Goal: Task Accomplishment & Management: Manage account settings

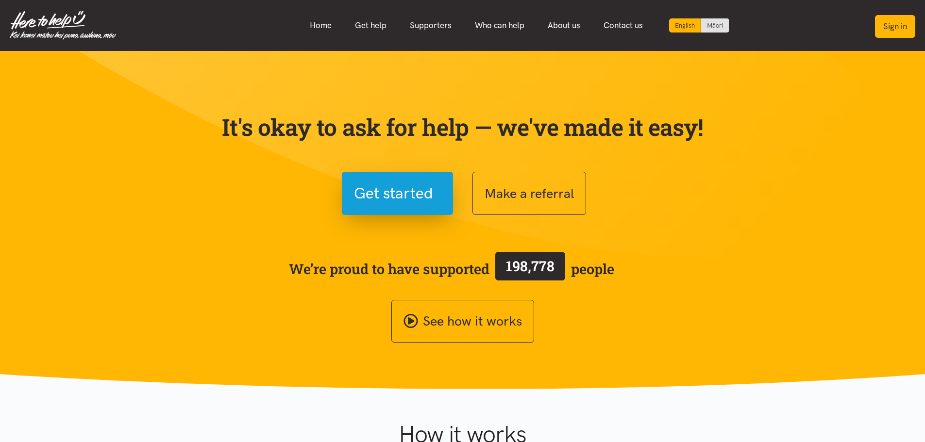
click at [885, 24] on button "Sign in" at bounding box center [895, 26] width 40 height 23
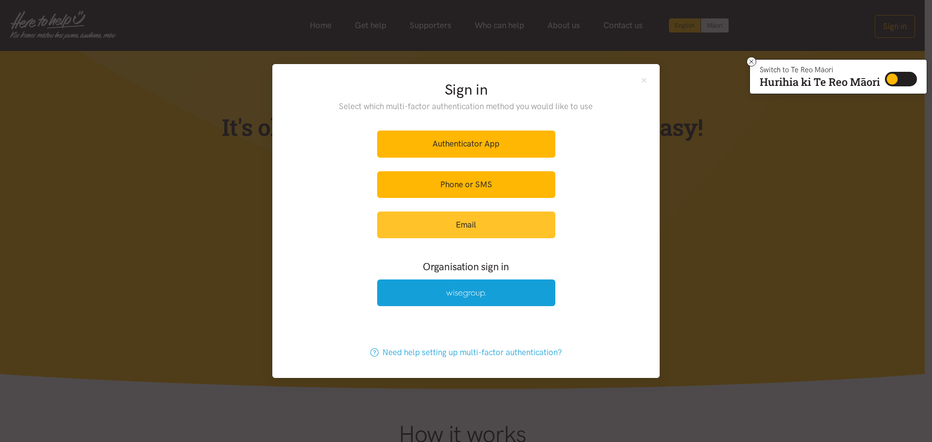
click at [508, 230] on link "Email" at bounding box center [466, 225] width 178 height 27
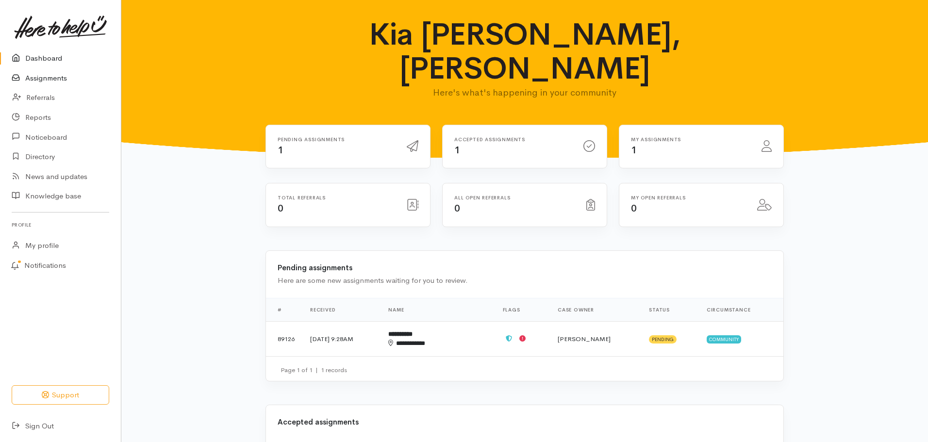
click at [39, 76] on link "Assignments" at bounding box center [60, 78] width 121 height 20
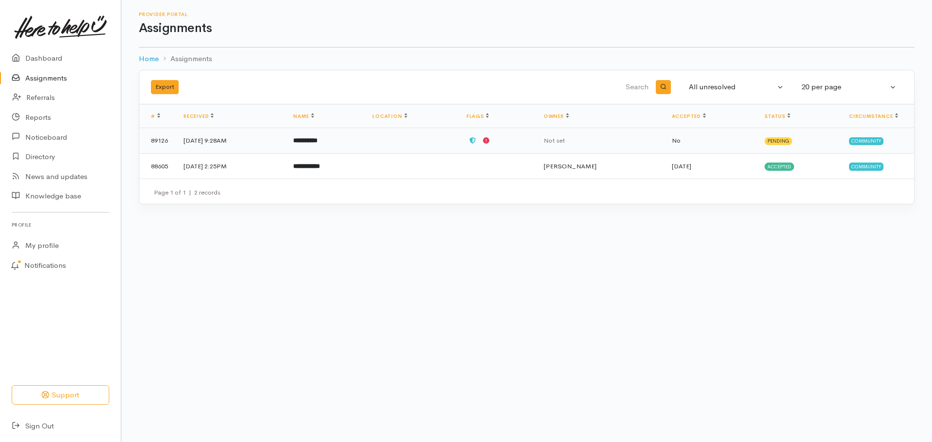
click at [317, 142] on b "**********" at bounding box center [305, 140] width 24 height 6
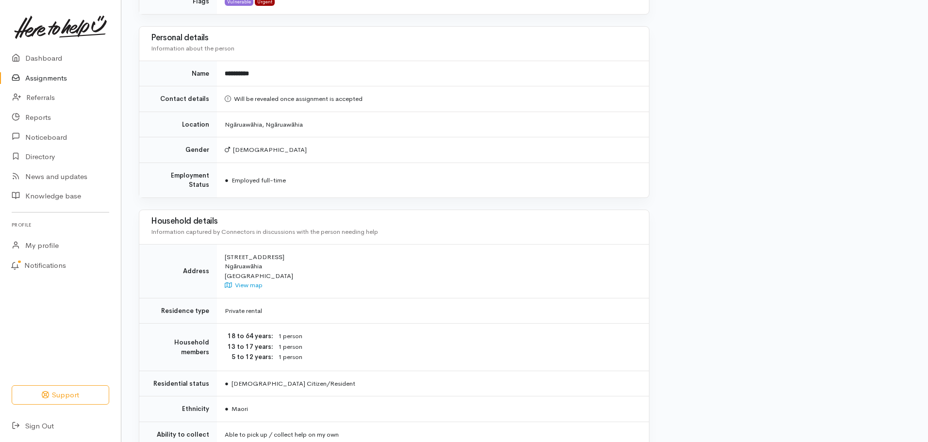
scroll to position [574, 0]
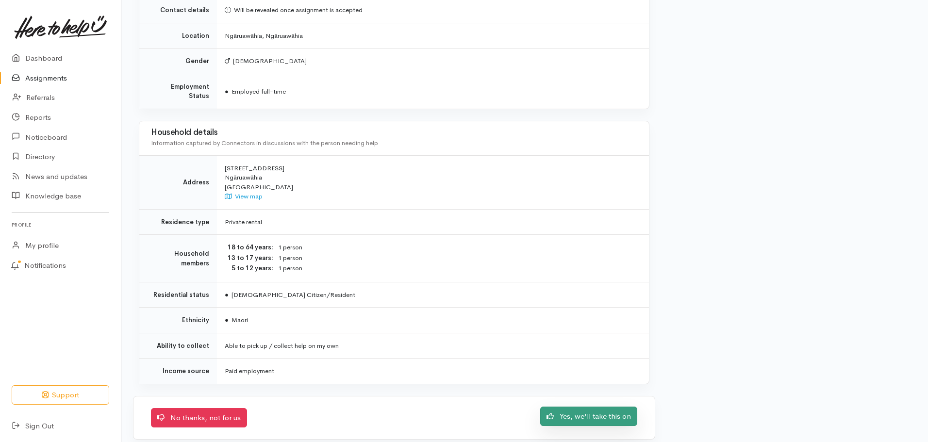
click at [594, 412] on link "Yes, we'll take this on" at bounding box center [588, 417] width 97 height 20
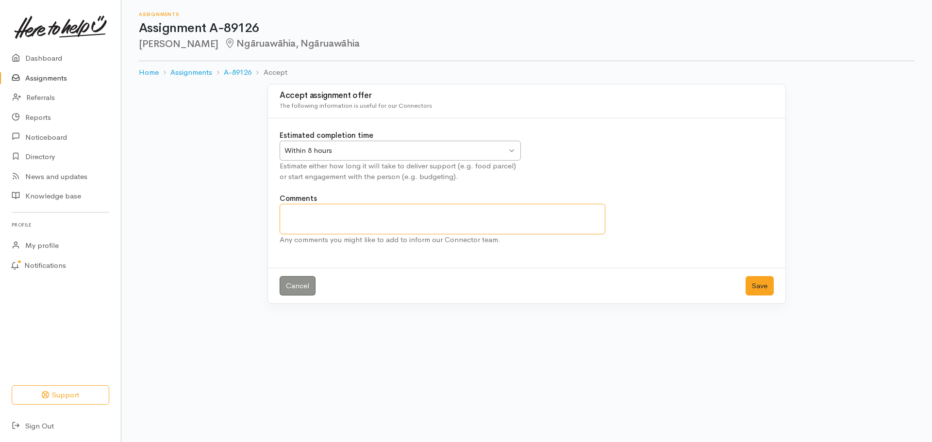
click at [467, 217] on textarea "Comments" at bounding box center [443, 219] width 326 height 31
type textarea "We will make contact with this client"
click at [763, 283] on button "Save" at bounding box center [760, 286] width 28 height 20
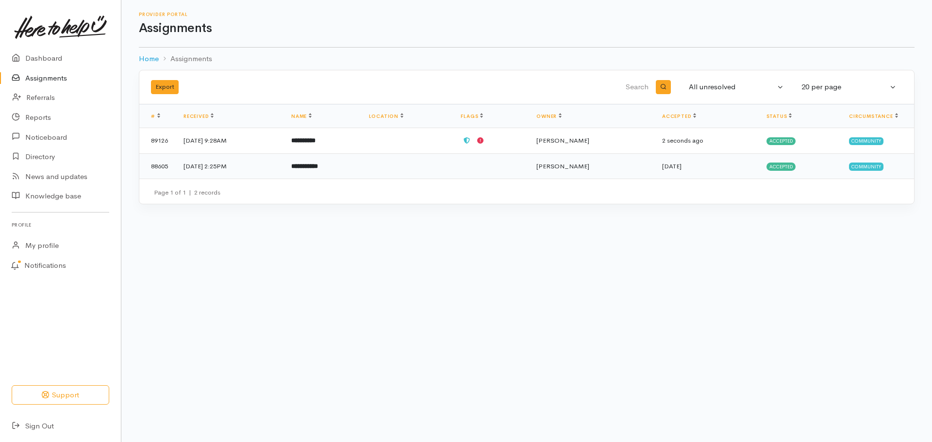
click at [316, 164] on b "**********" at bounding box center [304, 166] width 27 height 6
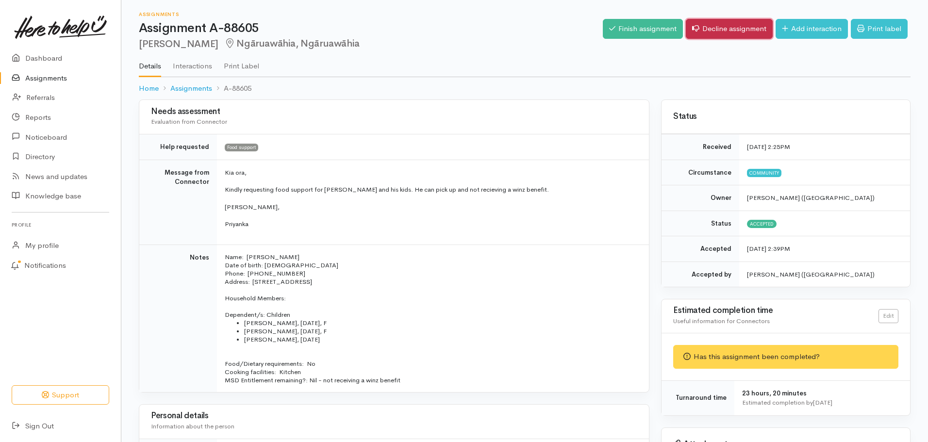
click at [709, 29] on link "Decline assignment" at bounding box center [729, 29] width 87 height 20
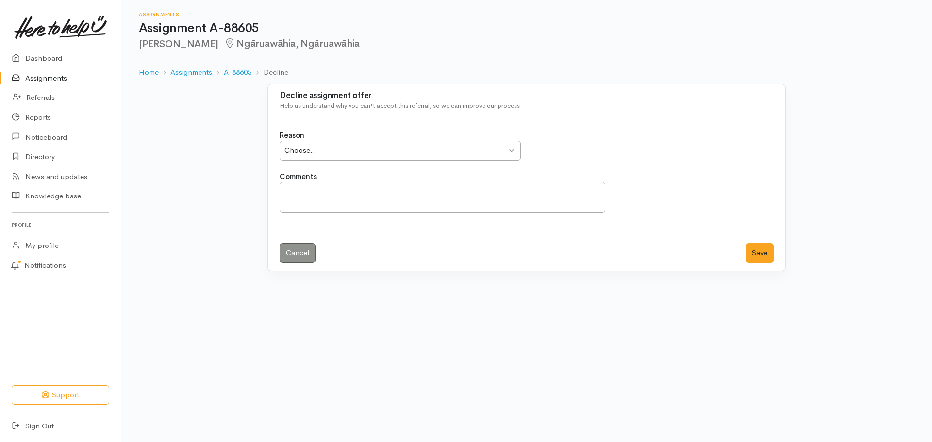
click at [511, 150] on div "Choose... Choose..." at bounding box center [400, 151] width 241 height 20
click at [429, 196] on textarea "Comments" at bounding box center [443, 197] width 326 height 31
type textarea "Client has not made contact"
click at [764, 250] on button "Save" at bounding box center [760, 253] width 28 height 20
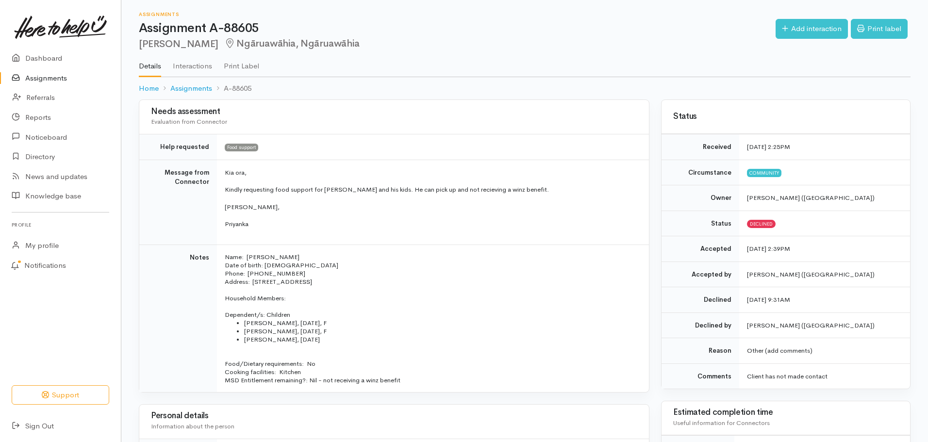
click at [58, 76] on link "Assignments" at bounding box center [60, 78] width 121 height 20
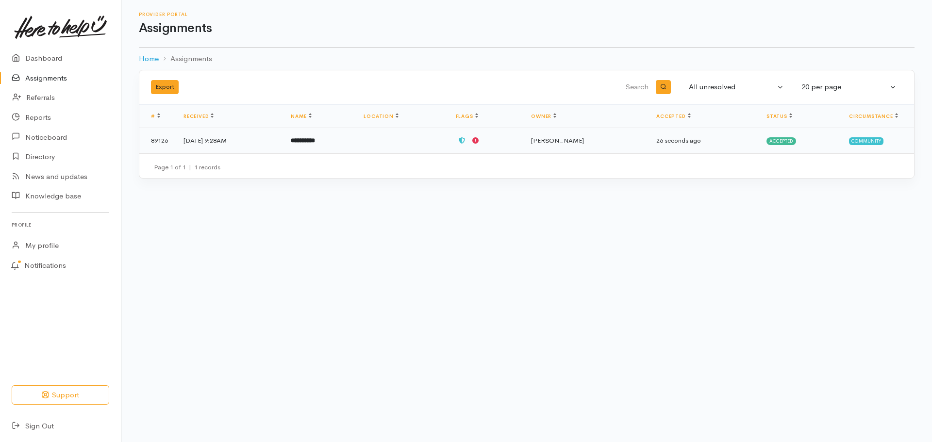
click at [324, 132] on td "**********" at bounding box center [319, 140] width 73 height 25
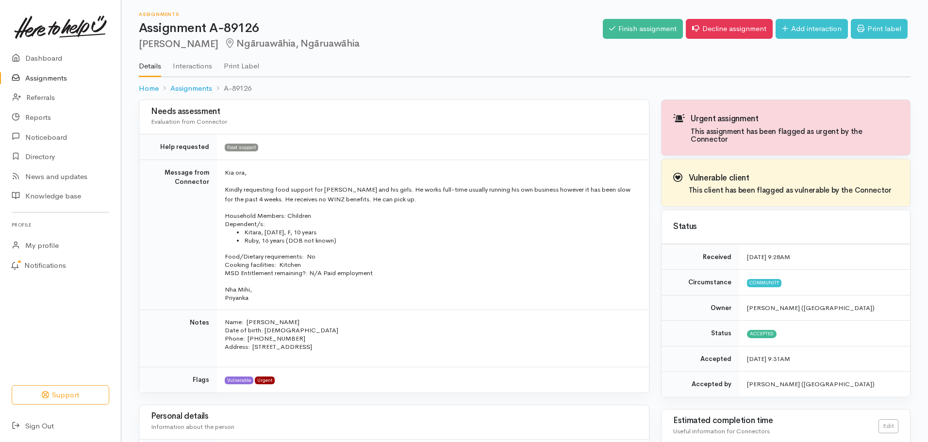
click at [294, 337] on p "Name: [PERSON_NAME] Date of birth: [DEMOGRAPHIC_DATA] Phone:  [PHONE_NUMBER]" at bounding box center [431, 330] width 413 height 25
drag, startPoint x: 291, startPoint y: 339, endPoint x: 246, endPoint y: 337, distance: 44.7
click at [246, 337] on p "Name: [PERSON_NAME] Date of birth: [DEMOGRAPHIC_DATA] Phone:  [PHONE_NUMBER]" at bounding box center [431, 330] width 413 height 25
copy p "020 4122 3669"
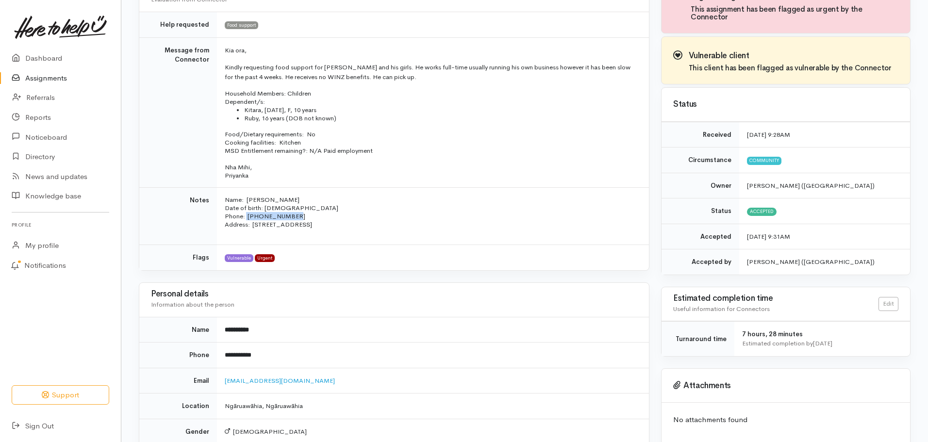
scroll to position [194, 0]
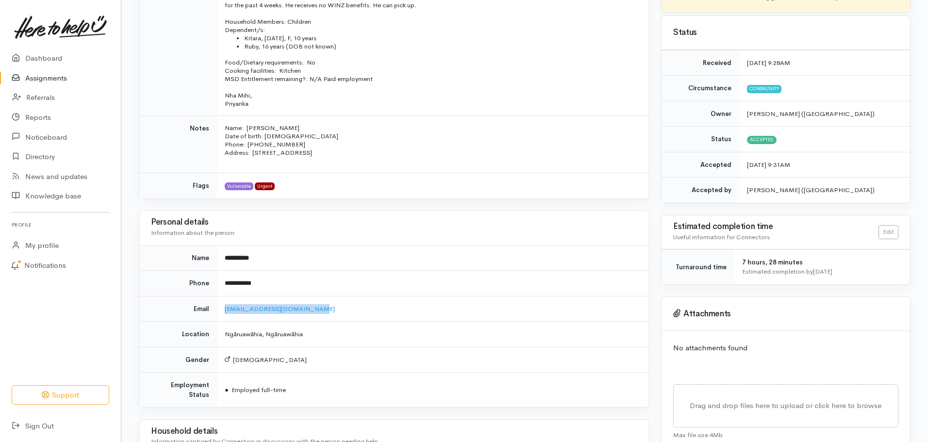
drag, startPoint x: 317, startPoint y: 307, endPoint x: 225, endPoint y: 314, distance: 92.5
click at [225, 314] on td "[EMAIL_ADDRESS][DOMAIN_NAME]" at bounding box center [433, 309] width 432 height 26
copy link "[EMAIL_ADDRESS][DOMAIN_NAME]"
